Goal: Task Accomplishment & Management: Manage account settings

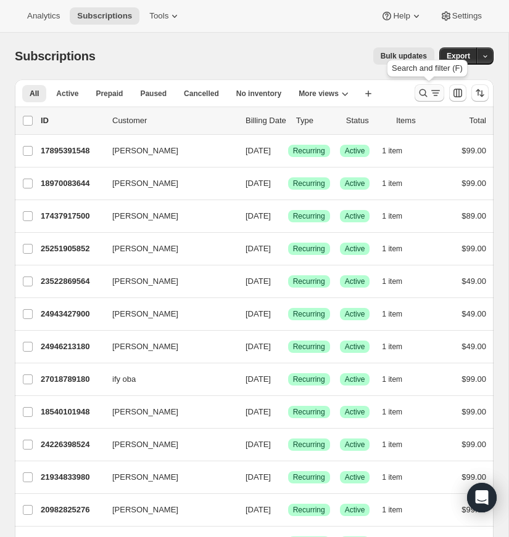
click at [422, 89] on icon "Search and filter results" at bounding box center [423, 93] width 12 height 12
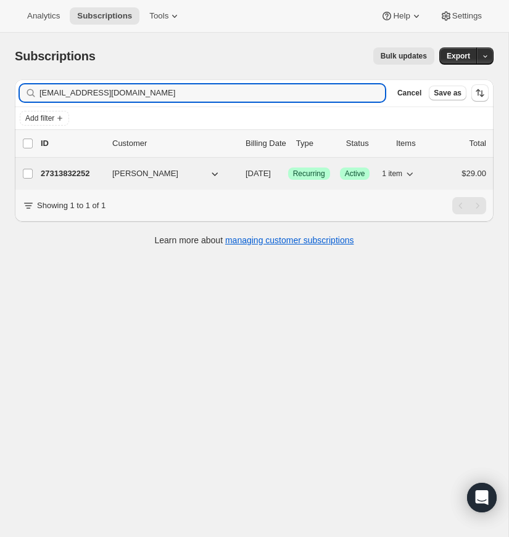
type input "[EMAIL_ADDRESS][DOMAIN_NAME]"
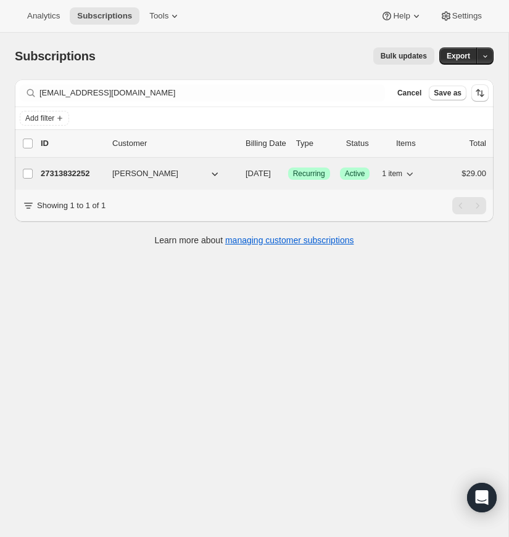
click at [67, 168] on p "27313832252" at bounding box center [72, 174] width 62 height 12
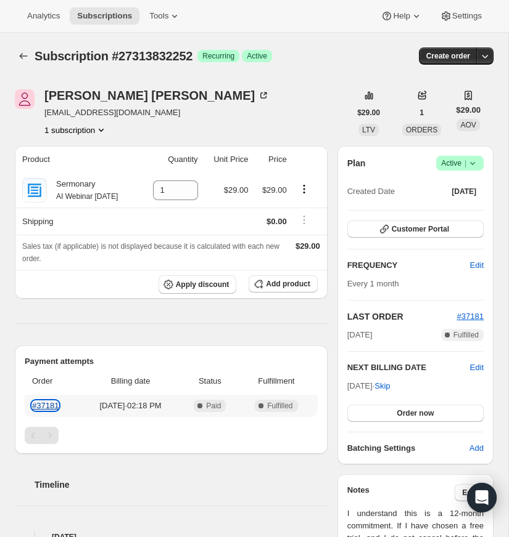
click at [44, 404] on link "#37181" at bounding box center [45, 405] width 27 height 9
click at [106, 125] on icon "Product actions" at bounding box center [101, 130] width 12 height 12
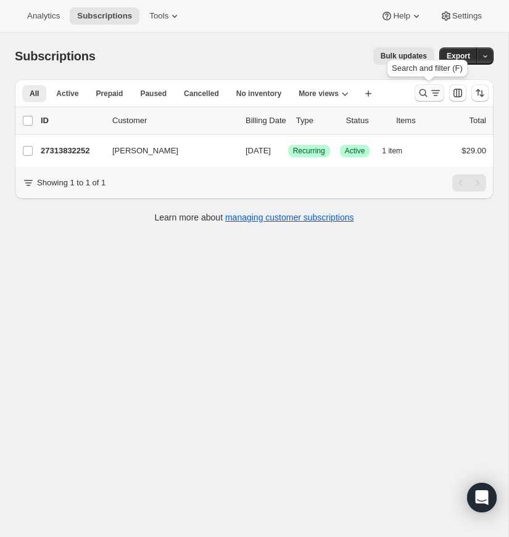
click at [420, 92] on icon "Search and filter results" at bounding box center [423, 93] width 12 height 12
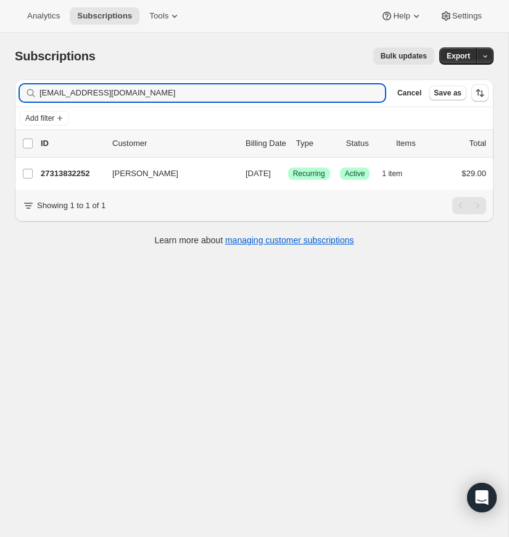
drag, startPoint x: 157, startPoint y: 94, endPoint x: 35, endPoint y: 92, distance: 122.1
click at [35, 92] on div "[EMAIL_ADDRESS][DOMAIN_NAME] Clear" at bounding box center [202, 92] width 365 height 17
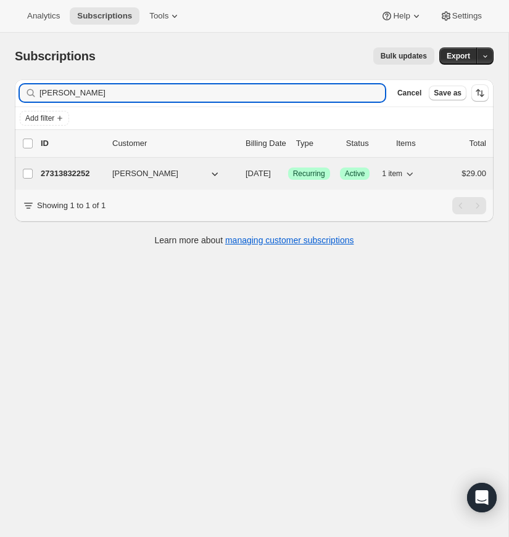
type input "[PERSON_NAME]"
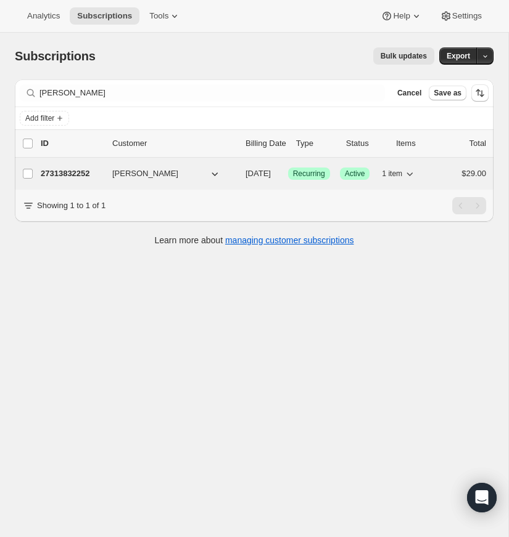
click at [76, 172] on p "27313832252" at bounding box center [72, 174] width 62 height 12
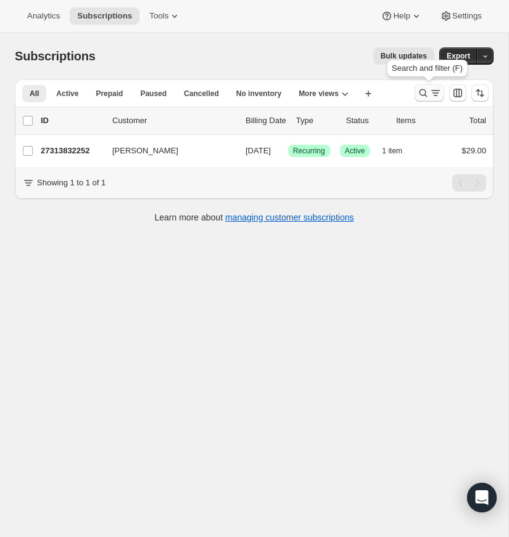
click at [420, 91] on icon "Search and filter results" at bounding box center [423, 93] width 12 height 12
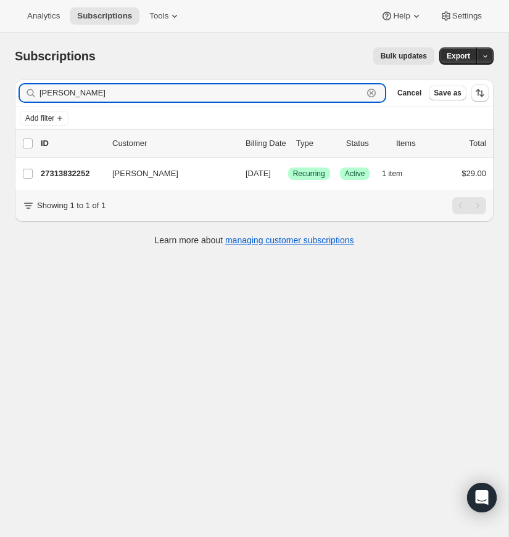
drag, startPoint x: 372, startPoint y: 91, endPoint x: 337, endPoint y: 92, distance: 35.2
click at [372, 91] on icon "button" at bounding box center [371, 93] width 4 height 4
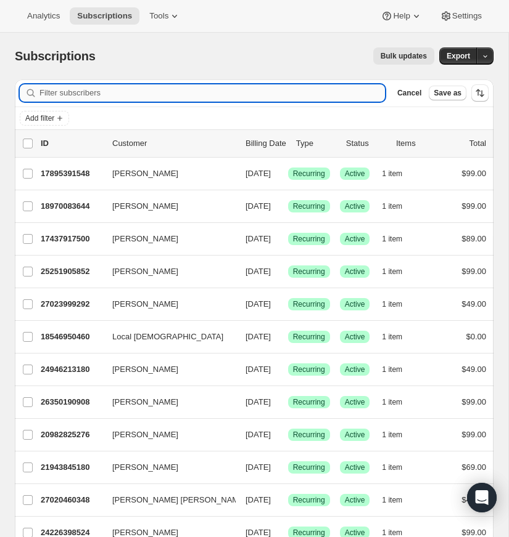
paste input "[EMAIL_ADDRESS][DOMAIN_NAME]"
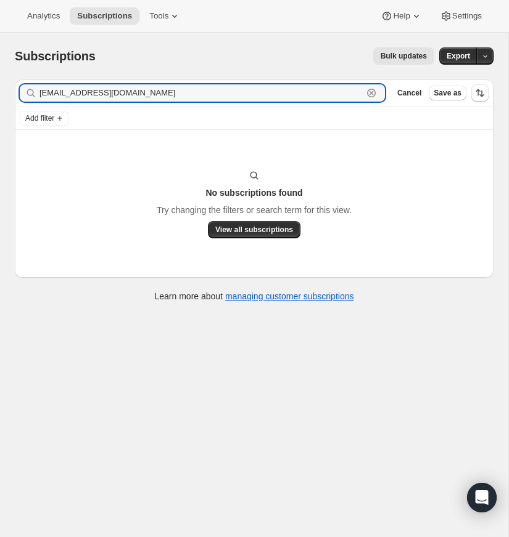
type input "[EMAIL_ADDRESS][DOMAIN_NAME]"
click at [265, 93] on input "[EMAIL_ADDRESS][DOMAIN_NAME]" at bounding box center [200, 92] width 323 height 17
drag, startPoint x: 372, startPoint y: 91, endPoint x: 288, endPoint y: 95, distance: 84.6
click at [372, 91] on icon "button" at bounding box center [371, 93] width 12 height 12
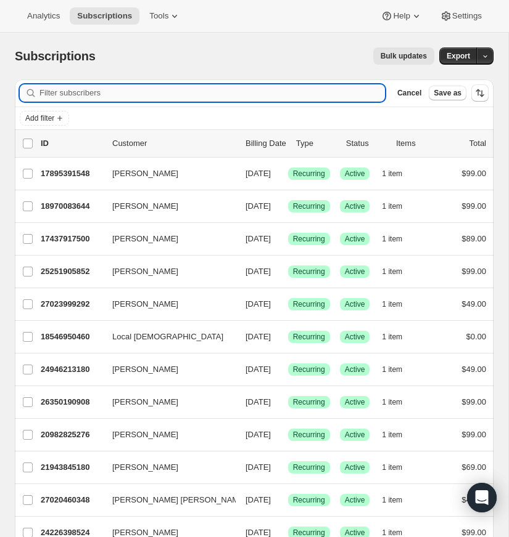
paste input "[EMAIL_ADDRESS][DOMAIN_NAME]"
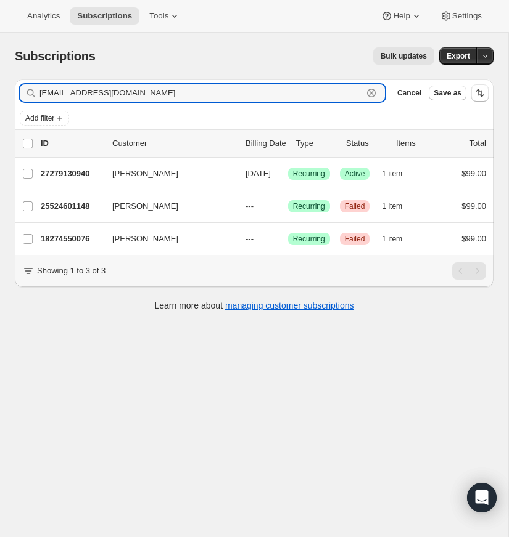
type input "[EMAIL_ADDRESS][DOMAIN_NAME]"
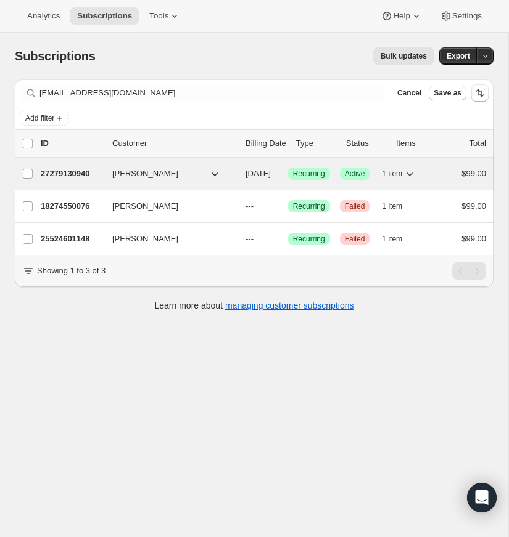
click at [73, 171] on p "27279130940" at bounding box center [72, 174] width 62 height 12
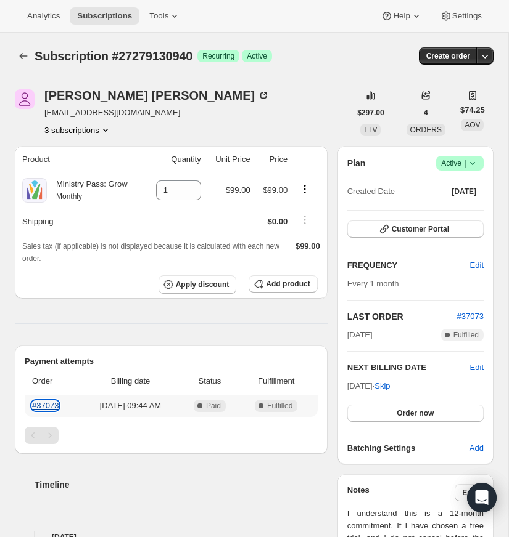
click at [49, 402] on link "#37073" at bounding box center [45, 405] width 27 height 9
click at [196, 284] on span "Apply discount" at bounding box center [203, 285] width 54 height 10
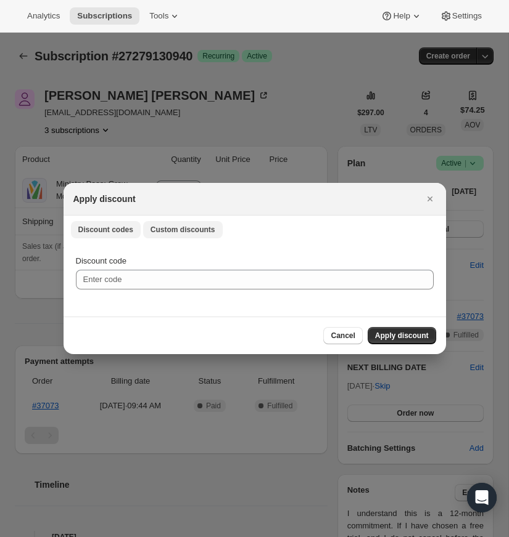
click at [180, 231] on span "Custom discounts" at bounding box center [182, 230] width 65 height 10
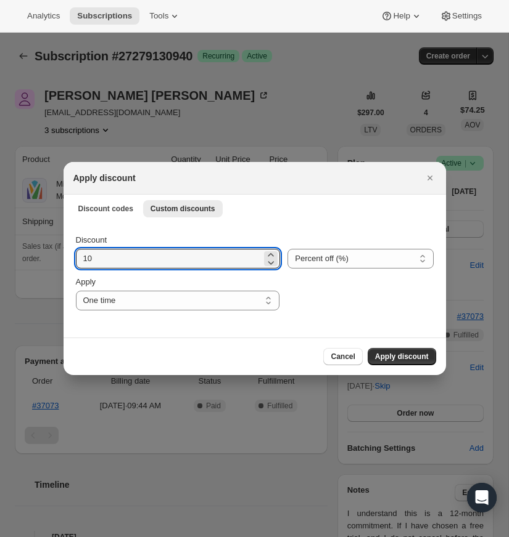
drag, startPoint x: 95, startPoint y: 258, endPoint x: 57, endPoint y: 261, distance: 37.7
click at [64, 259] on div "Discount 10 Percent off (%) Amount off ($) Percent off (%) Apply One time Speci…" at bounding box center [254, 280] width 382 height 116
type input "30"
click at [333, 261] on select "Percent off (%) Amount off ($)" at bounding box center [359, 259] width 145 height 20
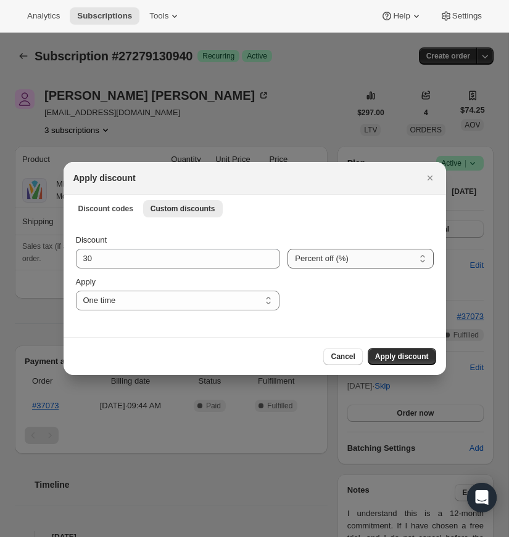
select select "fixed"
click at [287, 249] on select "Percent off (%) Amount off ($)" at bounding box center [359, 259] width 145 height 20
click at [269, 300] on select "One time Specify instances... Indefinitely" at bounding box center [177, 301] width 203 height 20
select select "specific"
click at [76, 291] on select "One time Specify instances... Indefinitely" at bounding box center [177, 301] width 203 height 20
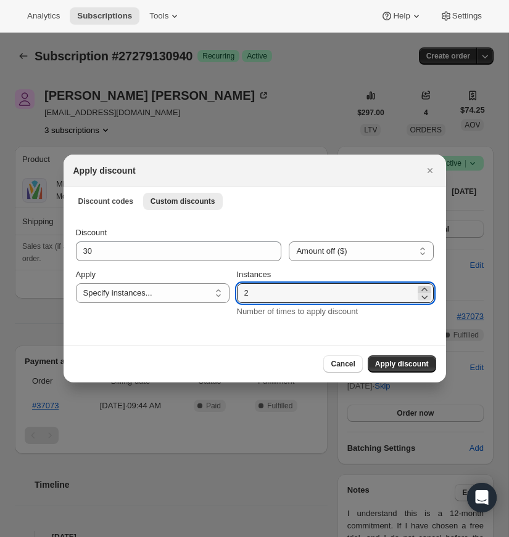
click at [423, 287] on icon ":r167:" at bounding box center [424, 290] width 12 height 12
click at [423, 288] on icon ":r167:" at bounding box center [424, 290] width 12 height 12
click at [423, 288] on icon ":r167:" at bounding box center [424, 289] width 6 height 3
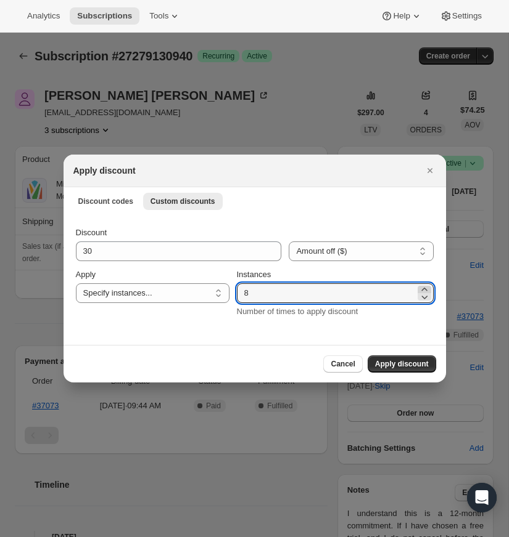
click at [423, 288] on icon ":r167:" at bounding box center [424, 289] width 6 height 3
click at [423, 288] on icon ":r167:" at bounding box center [424, 290] width 12 height 12
type input "12"
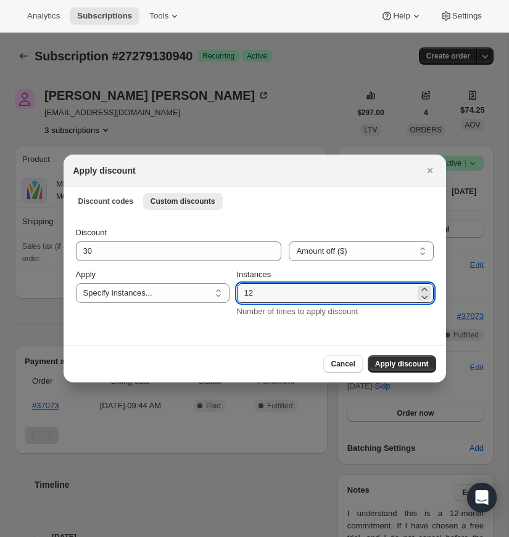
click at [399, 362] on span "Apply discount" at bounding box center [402, 364] width 54 height 10
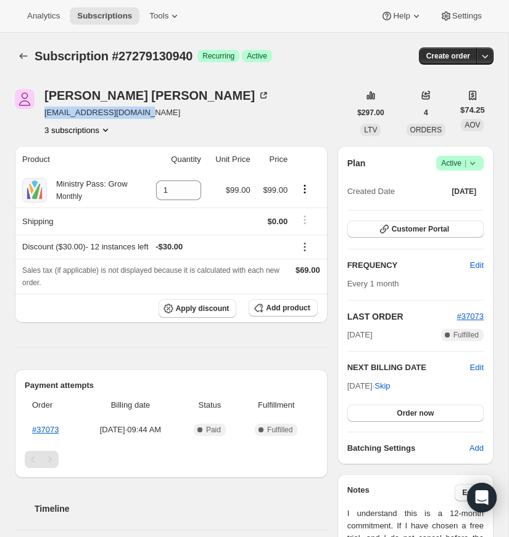
drag, startPoint x: 157, startPoint y: 113, endPoint x: 52, endPoint y: 113, distance: 105.4
click at [42, 114] on div "[PERSON_NAME] [EMAIL_ADDRESS][DOMAIN_NAME] 3 subscriptions" at bounding box center [182, 112] width 335 height 47
copy span "[EMAIL_ADDRESS][DOMAIN_NAME]"
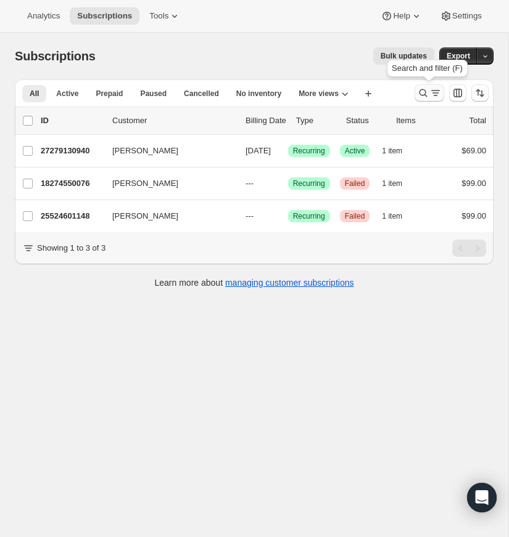
click at [421, 91] on icon "Search and filter results" at bounding box center [423, 93] width 12 height 12
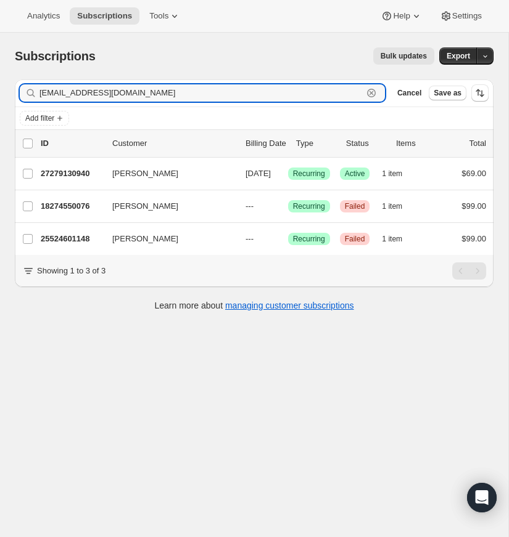
drag, startPoint x: 372, startPoint y: 91, endPoint x: 287, endPoint y: 103, distance: 85.3
click at [372, 91] on icon "button" at bounding box center [371, 93] width 4 height 4
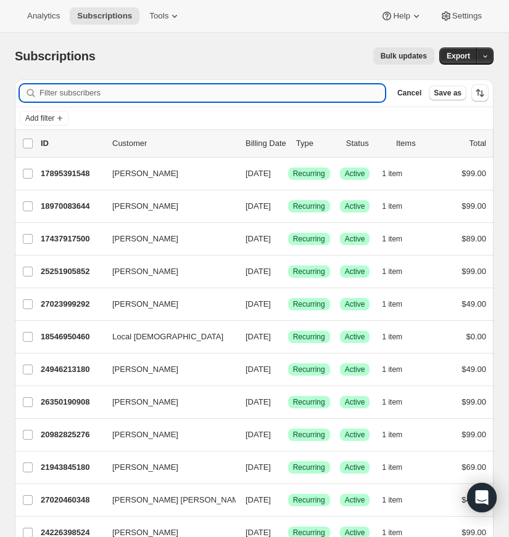
paste input "[PERSON_NAME][EMAIL_ADDRESS][DOMAIN_NAME]"
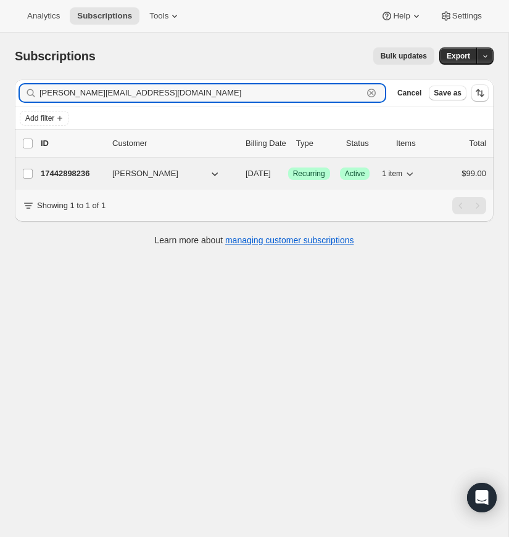
type input "[PERSON_NAME][EMAIL_ADDRESS][DOMAIN_NAME]"
click at [66, 170] on p "17442898236" at bounding box center [72, 174] width 62 height 12
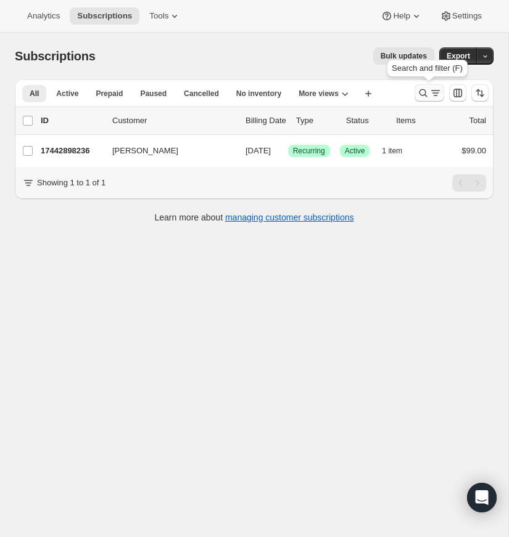
click at [420, 91] on icon "Search and filter results" at bounding box center [423, 93] width 12 height 12
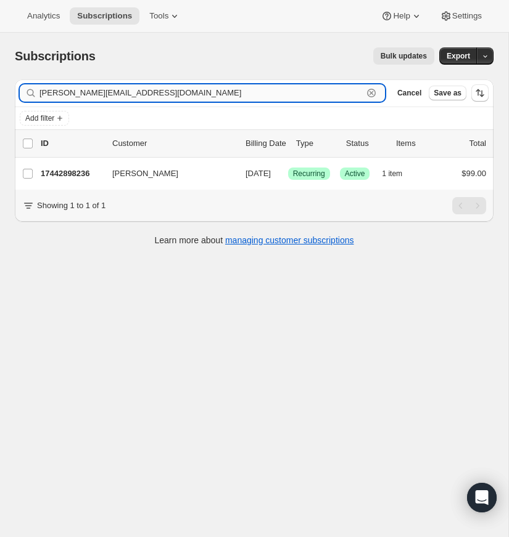
click at [367, 91] on icon "button" at bounding box center [371, 93] width 9 height 9
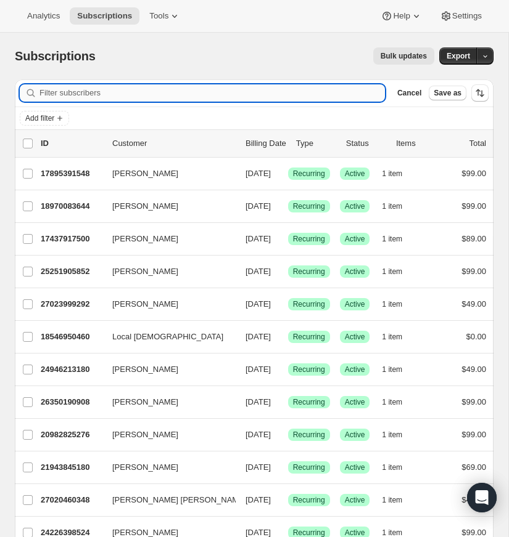
paste input "[EMAIL_ADDRESS][DOMAIN_NAME]"
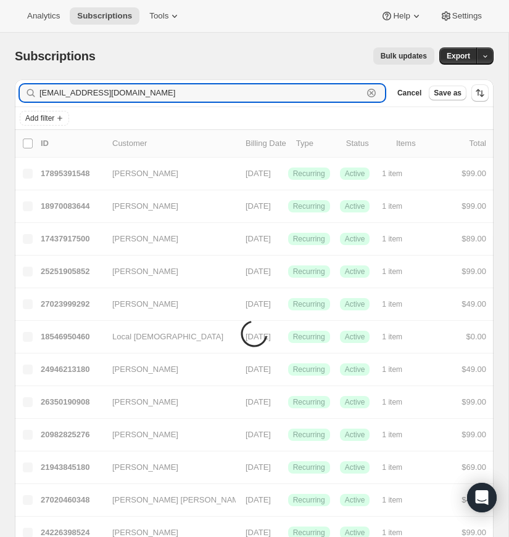
type input "[EMAIL_ADDRESS][DOMAIN_NAME]"
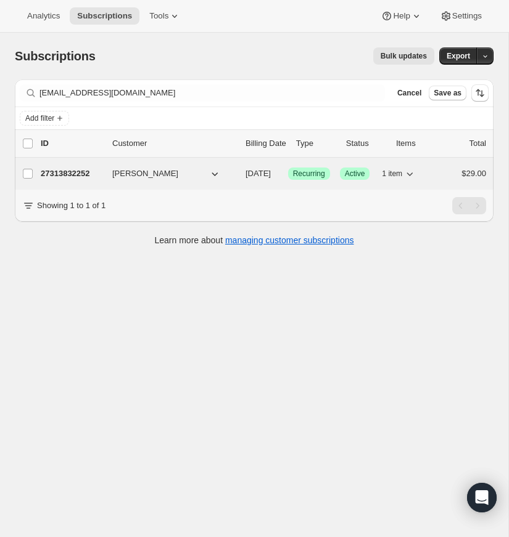
click at [83, 172] on p "27313832252" at bounding box center [72, 174] width 62 height 12
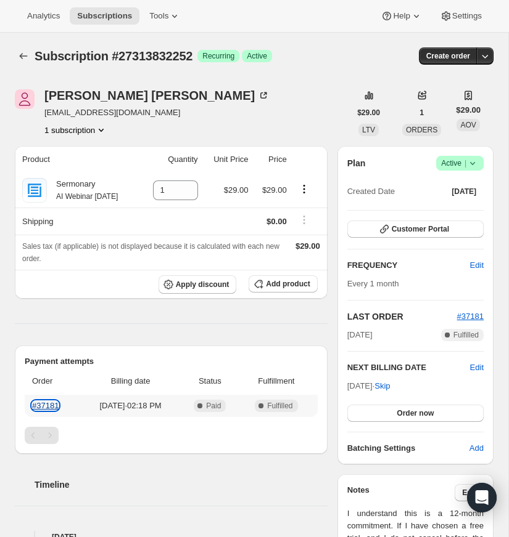
click at [50, 404] on link "#37181" at bounding box center [45, 405] width 27 height 9
click at [473, 160] on icon at bounding box center [472, 163] width 12 height 12
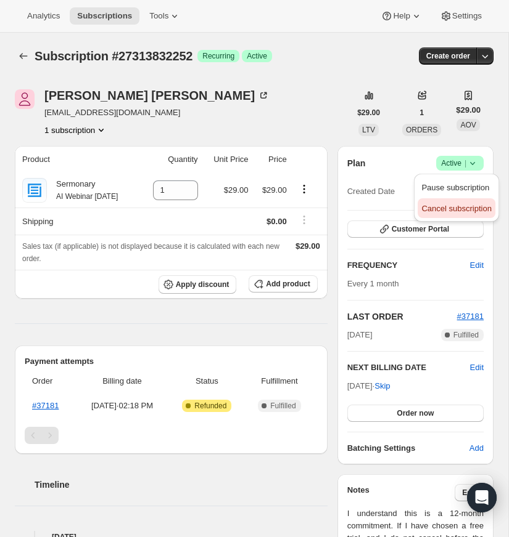
click at [457, 205] on span "Cancel subscription" at bounding box center [456, 208] width 70 height 9
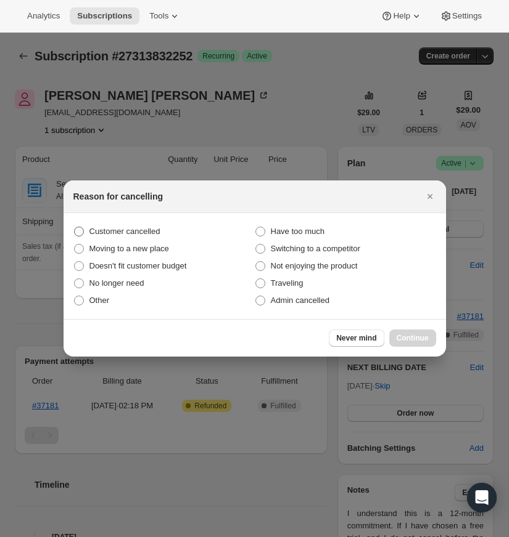
click at [78, 227] on span ":r15:" at bounding box center [79, 232] width 10 height 10
click at [75, 227] on input "Customer cancelled" at bounding box center [74, 227] width 1 height 1
radio input "true"
click at [414, 337] on span "Continue" at bounding box center [412, 338] width 32 height 10
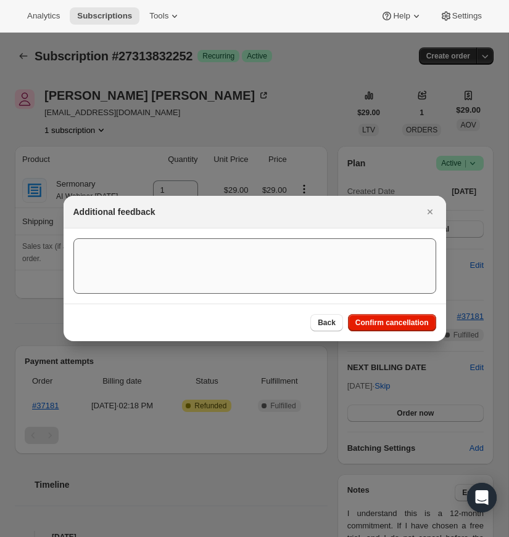
click at [380, 319] on span "Confirm cancellation" at bounding box center [391, 323] width 73 height 10
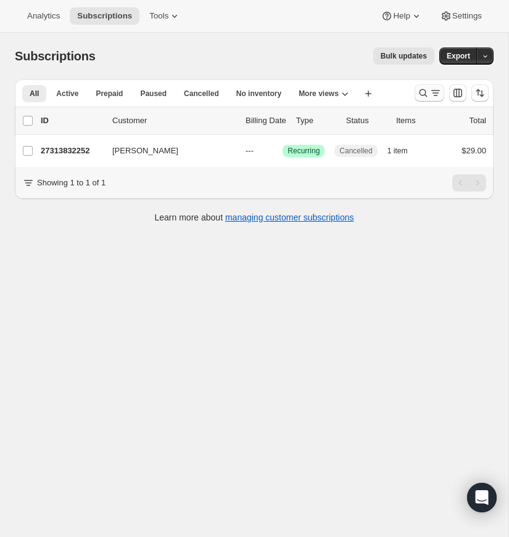
click at [423, 88] on icon "Search and filter results" at bounding box center [423, 93] width 12 height 12
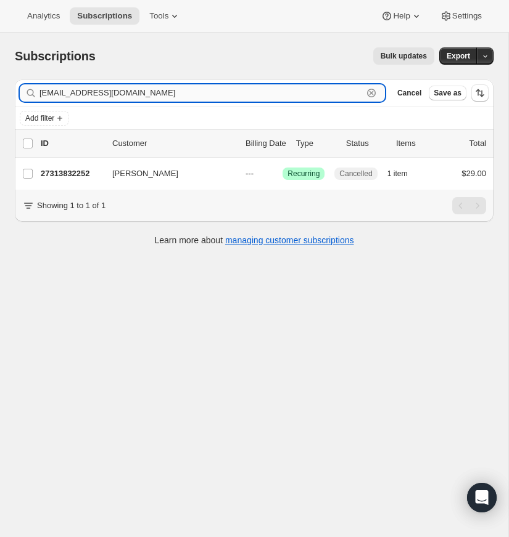
click at [368, 91] on icon "button" at bounding box center [371, 93] width 12 height 12
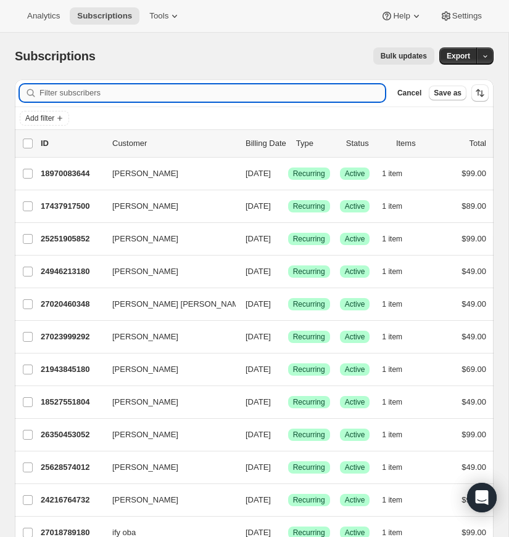
paste input "pastortcollins@yahoo.com"
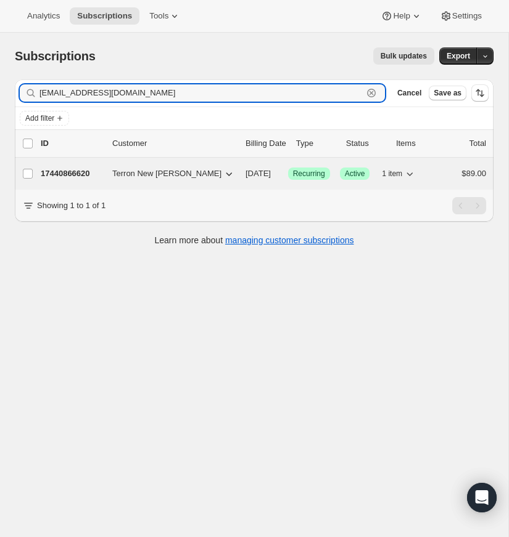
type input "pastortcollins@yahoo.com"
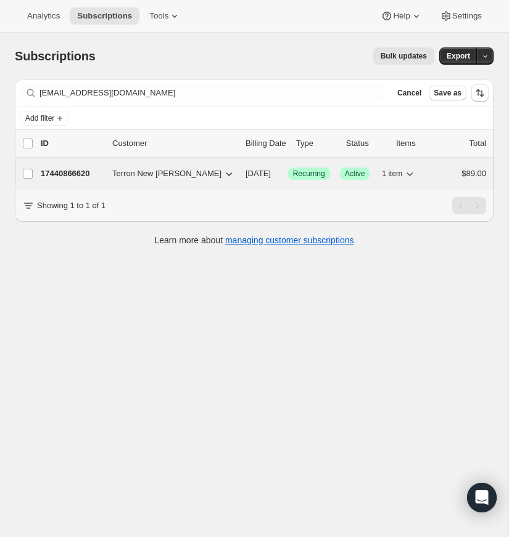
click at [63, 170] on p "17440866620" at bounding box center [72, 174] width 62 height 12
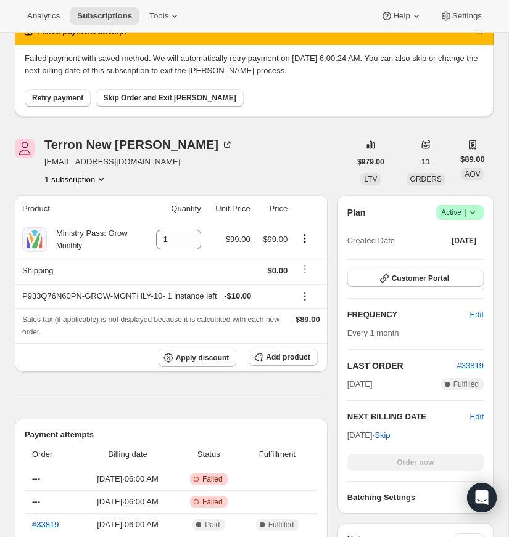
scroll to position [19, 0]
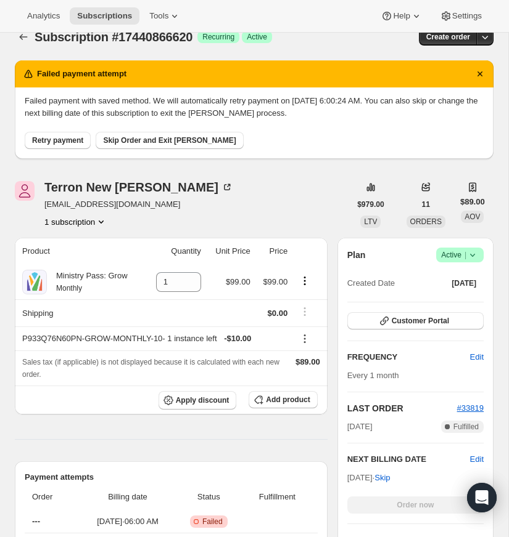
click at [472, 251] on icon at bounding box center [472, 255] width 12 height 12
click at [448, 301] on span "Cancel subscription" at bounding box center [456, 300] width 70 height 9
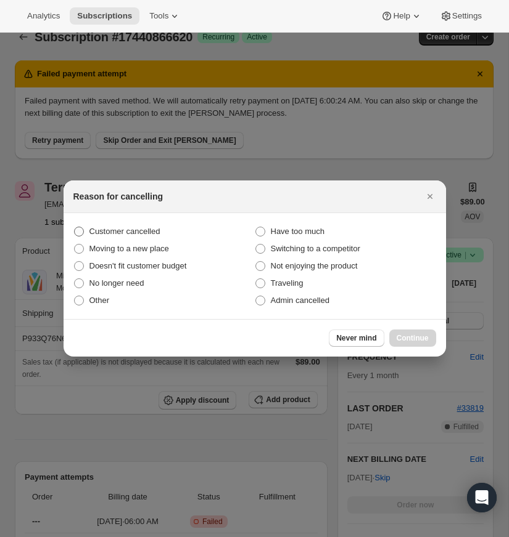
click at [79, 230] on span ":rgi:" at bounding box center [79, 232] width 10 height 10
click at [75, 227] on input "Customer cancelled" at bounding box center [74, 227] width 1 height 1
radio input "true"
drag, startPoint x: 403, startPoint y: 338, endPoint x: 282, endPoint y: 354, distance: 121.9
click at [403, 338] on span "Continue" at bounding box center [412, 338] width 32 height 10
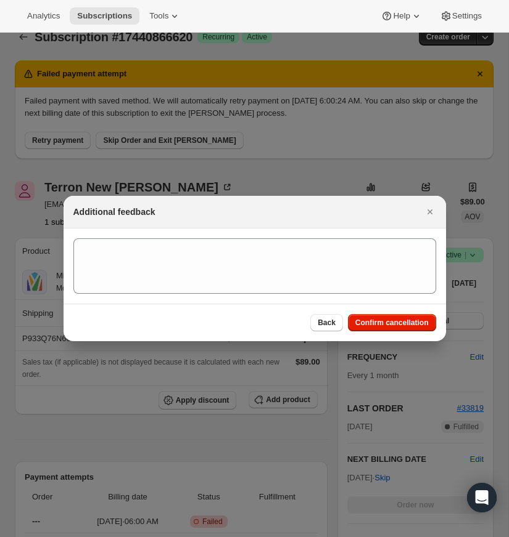
drag, startPoint x: 374, startPoint y: 322, endPoint x: 41, endPoint y: 367, distance: 335.3
click at [374, 321] on span "Confirm cancellation" at bounding box center [391, 323] width 73 height 10
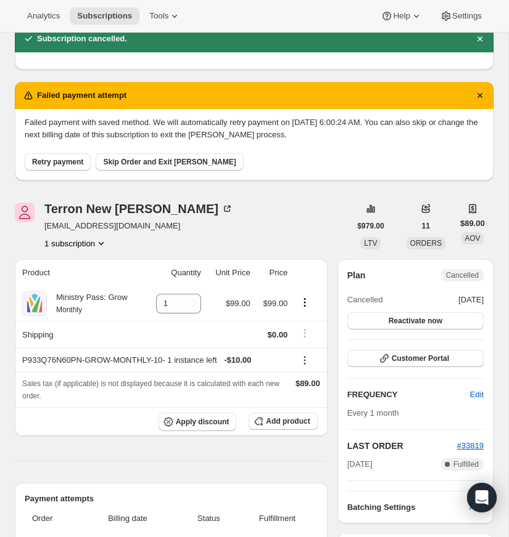
scroll to position [0, 0]
